Goal: Find specific page/section

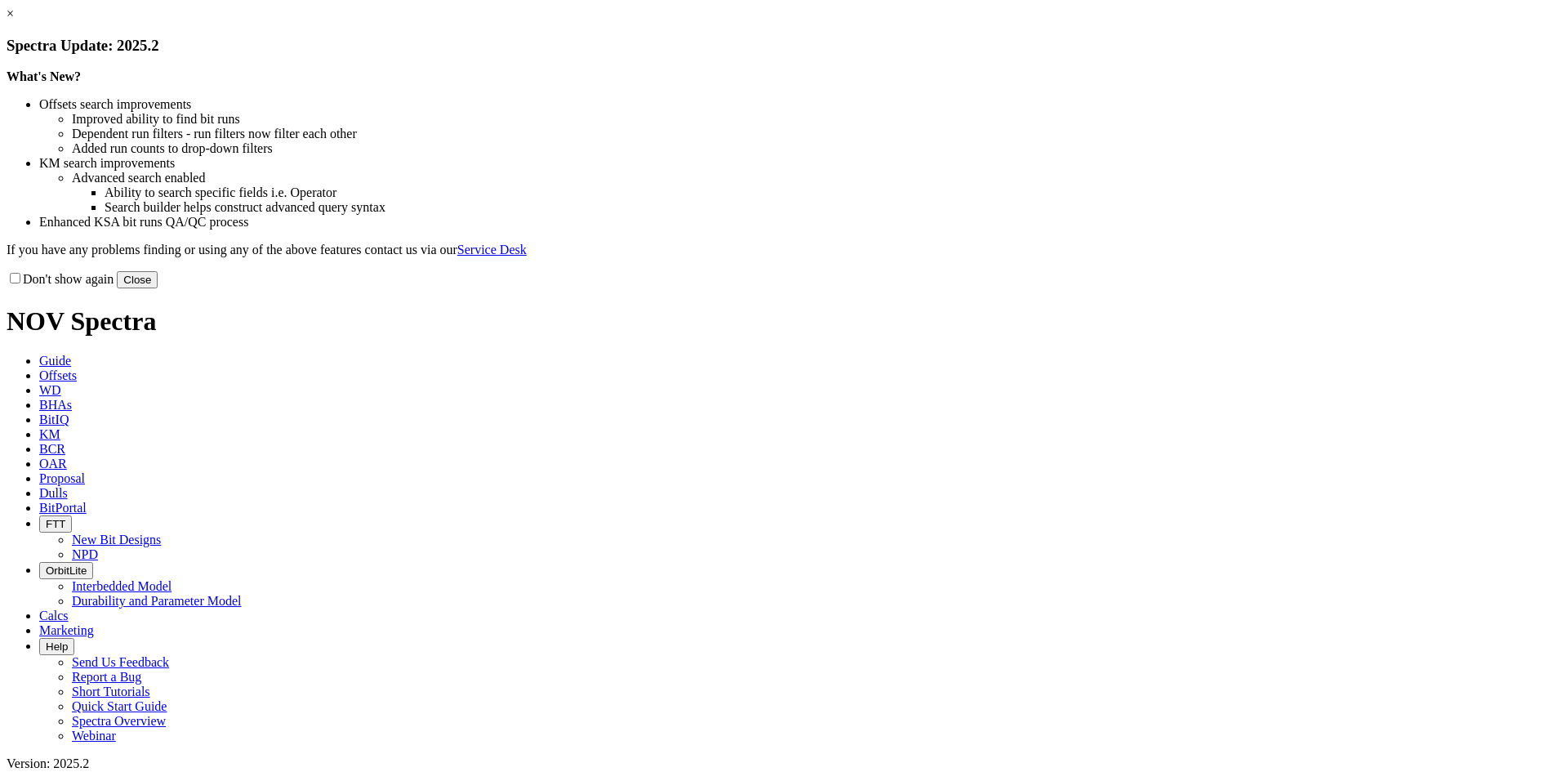
drag, startPoint x: 1099, startPoint y: 452, endPoint x: 1097, endPoint y: 443, distance: 9.2
click at [157, 288] on button "Close" at bounding box center [137, 279] width 41 height 17
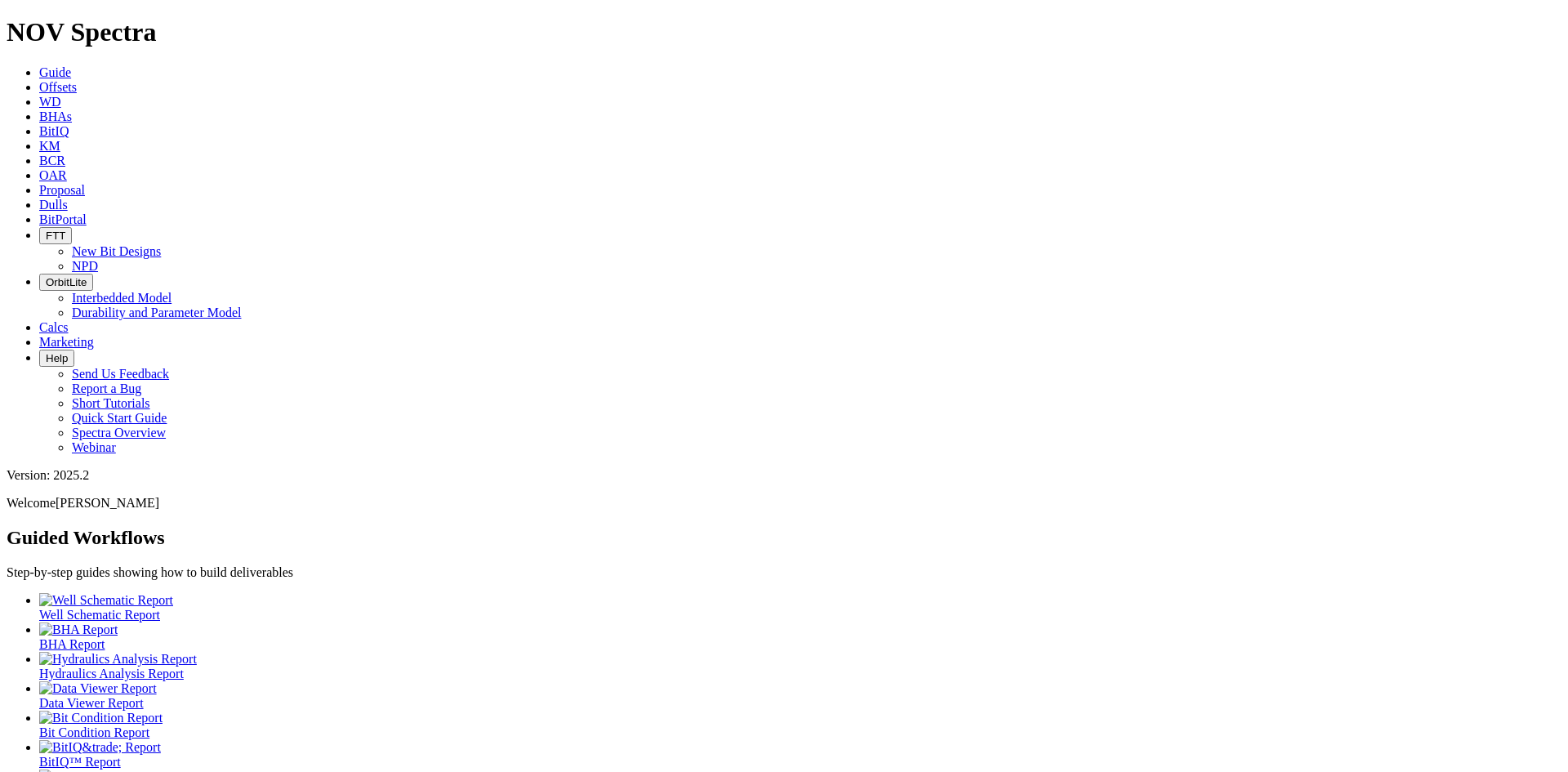
click at [40, 198] on icon at bounding box center [40, 205] width 0 height 14
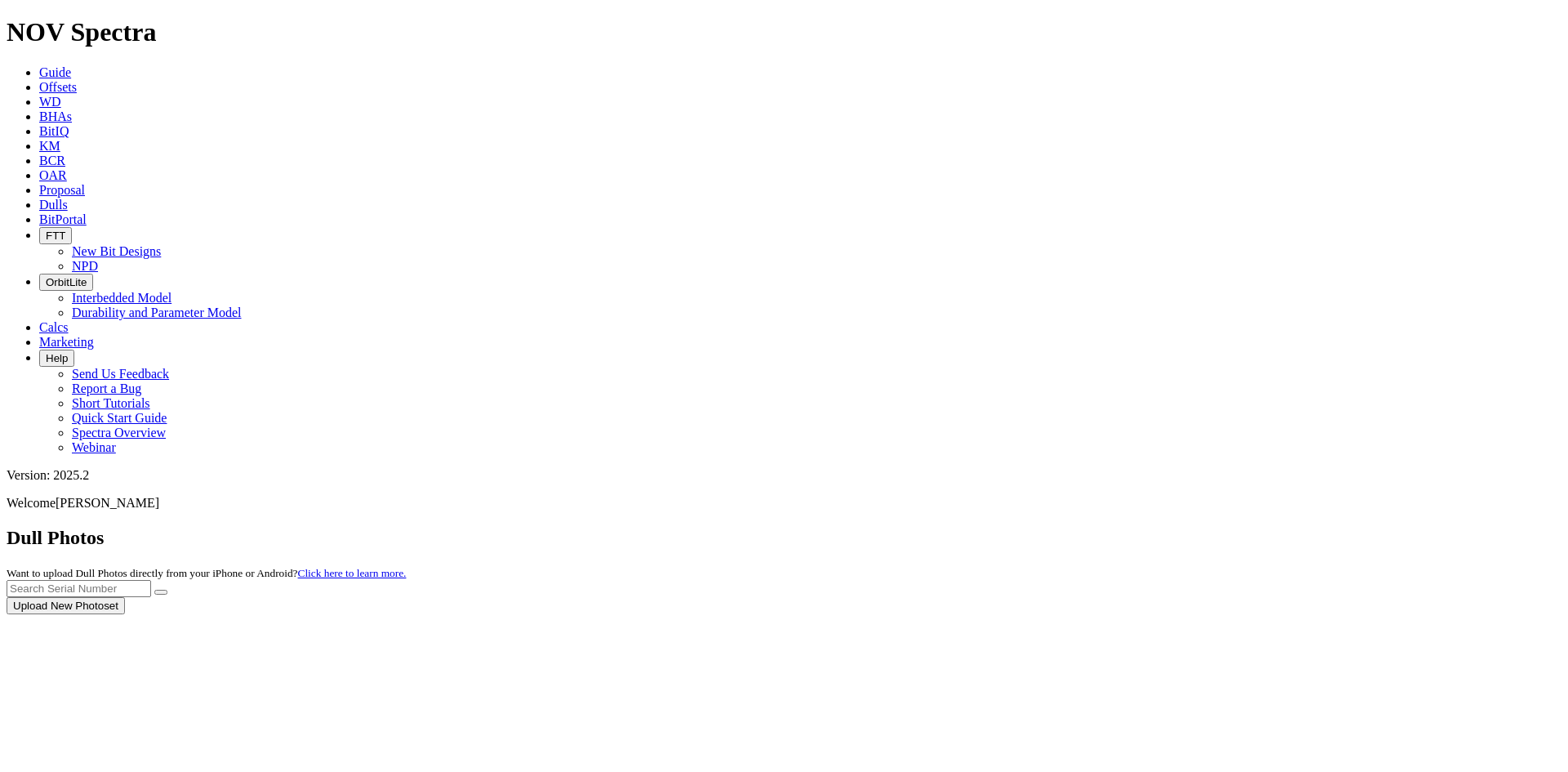
click at [1210, 614] on div at bounding box center [784, 614] width 1555 height 0
click at [151, 580] on input "text" at bounding box center [79, 588] width 145 height 17
click at [161, 592] on icon "submit" at bounding box center [161, 592] width 0 height 0
click at [151, 580] on input "a320063" at bounding box center [79, 588] width 145 height 17
click at [167, 590] on button "submit" at bounding box center [160, 592] width 13 height 5
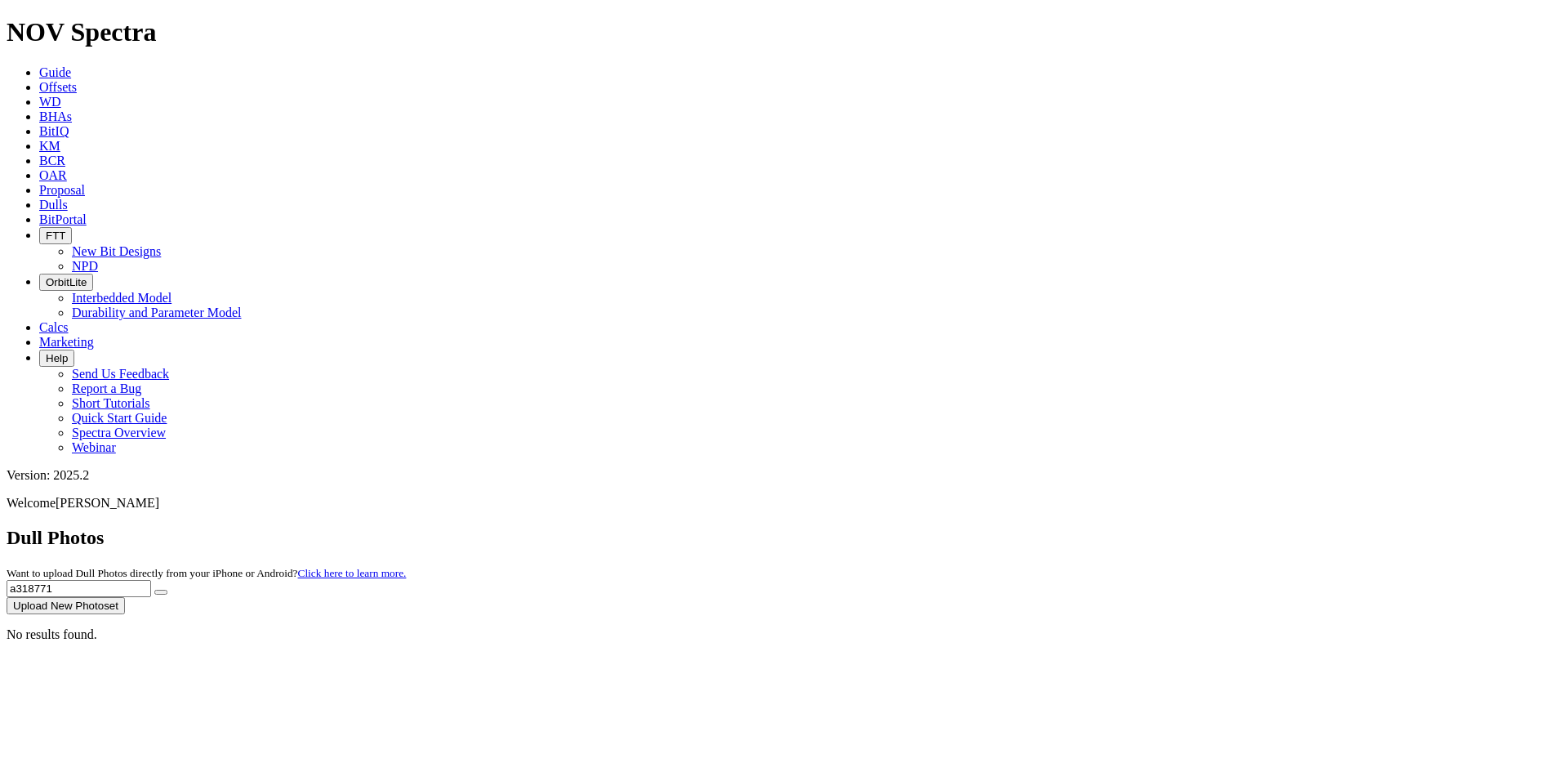
click at [151, 580] on input "a318771" at bounding box center [79, 588] width 145 height 17
type input "F318771"
click at [154, 590] on button "submit" at bounding box center [160, 592] width 13 height 5
